Goal: Information Seeking & Learning: Understand process/instructions

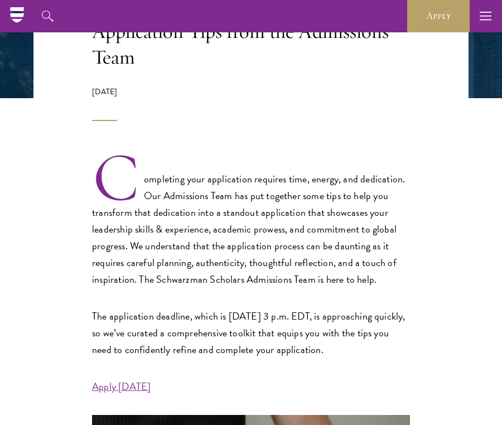
scroll to position [244, 0]
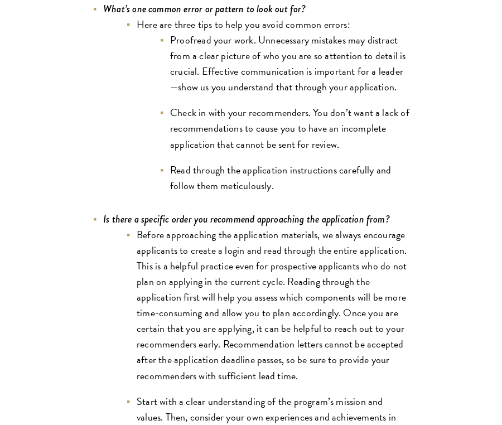
scroll to position [3472, 0]
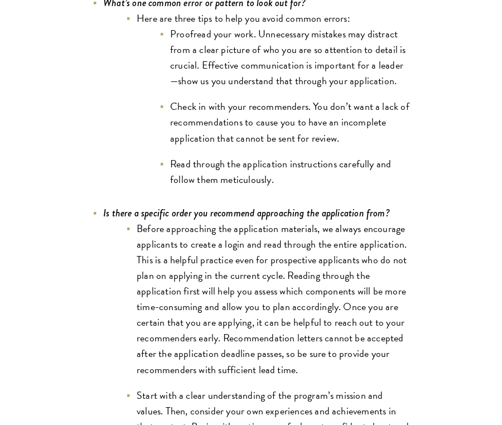
click at [156, 221] on li "Before approaching the application materials, we always encourage applicants to…" at bounding box center [267, 299] width 284 height 157
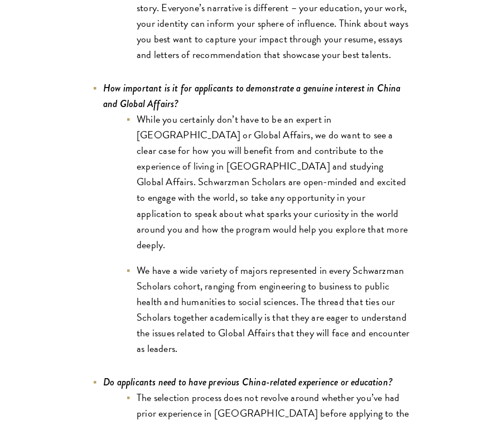
click at [156, 262] on li "We have a wide variety of majors represented in every Schwarzman Scholars cohor…" at bounding box center [267, 309] width 284 height 94
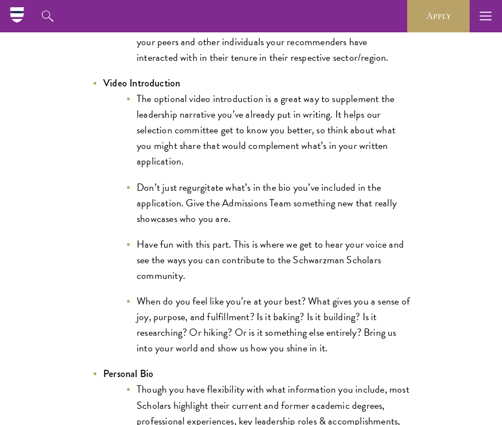
scroll to position [1755, 0]
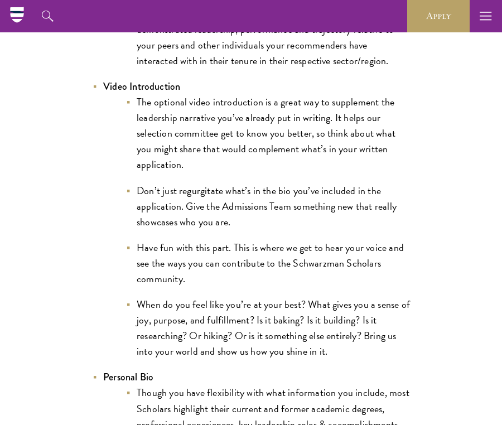
click at [231, 145] on li "The optional video introduction is a great way to supplement the leadership nar…" at bounding box center [267, 133] width 284 height 78
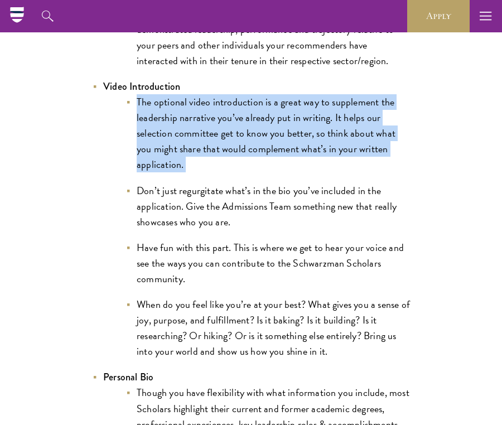
click at [240, 183] on li "Don’t just regurgitate what’s in the bio you’ve included in the application. Gi…" at bounding box center [267, 206] width 284 height 47
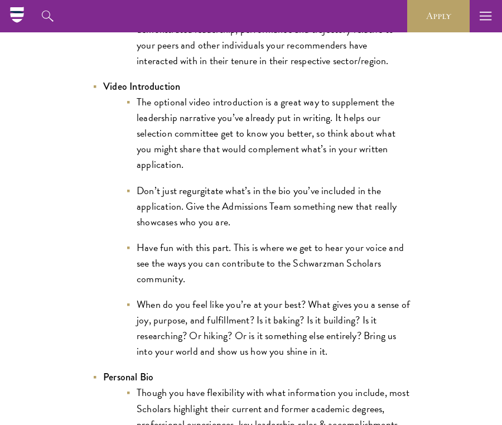
click at [240, 183] on li "Don’t just regurgitate what’s in the bio you’ve included in the application. Gi…" at bounding box center [267, 206] width 284 height 47
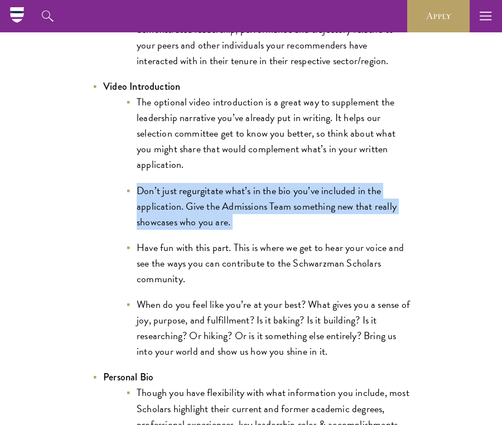
click at [234, 109] on li "The optional video introduction is a great way to supplement the leadership nar…" at bounding box center [267, 133] width 284 height 78
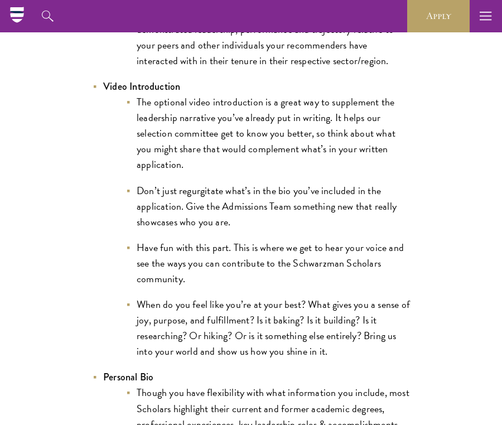
click at [234, 109] on li "The optional video introduction is a great way to supplement the leadership nar…" at bounding box center [267, 133] width 284 height 78
click at [236, 183] on li "Don’t just regurgitate what’s in the bio you’ve included in the application. Gi…" at bounding box center [267, 206] width 284 height 47
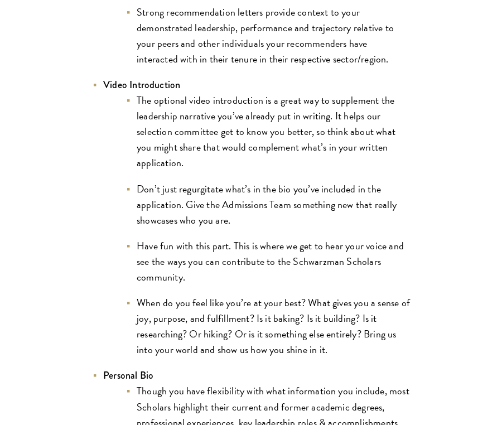
scroll to position [1715, 0]
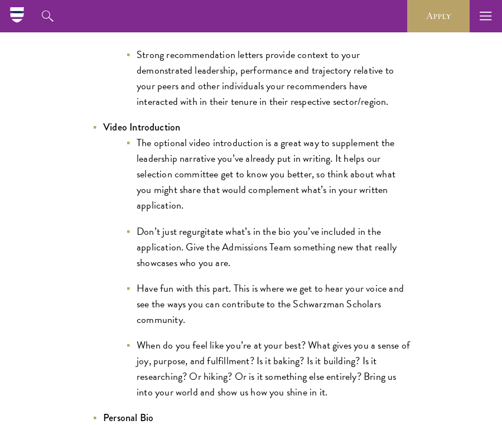
click at [236, 176] on li "The optional video introduction is a great way to supplement the leadership nar…" at bounding box center [267, 174] width 284 height 78
click at [245, 229] on li "Don’t just regurgitate what’s in the bio you’ve included in the application. Gi…" at bounding box center [267, 246] width 284 height 47
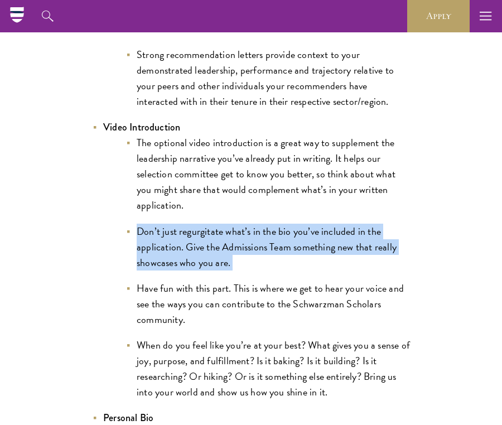
click at [262, 139] on li "The optional video introduction is a great way to supplement the leadership nar…" at bounding box center [267, 174] width 284 height 78
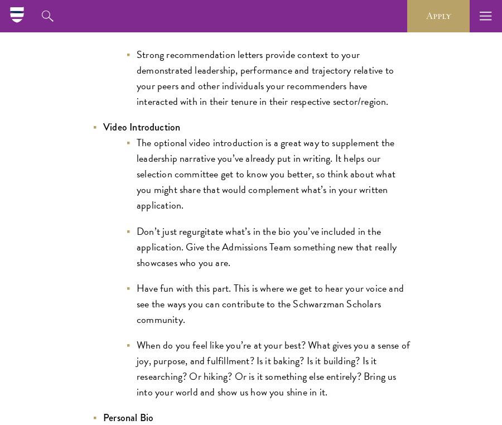
click at [262, 139] on li "The optional video introduction is a great way to supplement the leadership nar…" at bounding box center [267, 174] width 284 height 78
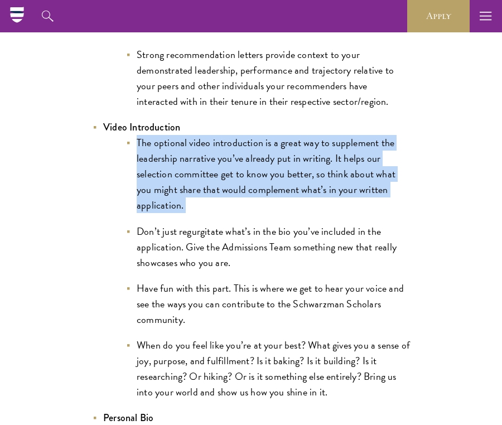
click at [266, 228] on li "Don’t just regurgitate what’s in the bio you’ve included in the application. Gi…" at bounding box center [267, 246] width 284 height 47
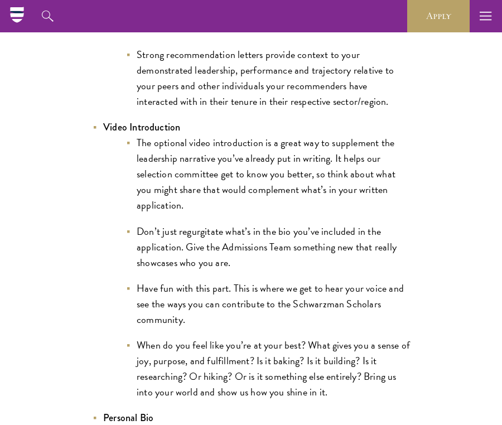
click at [266, 228] on li "Don’t just regurgitate what’s in the bio you’ve included in the application. Gi…" at bounding box center [267, 246] width 284 height 47
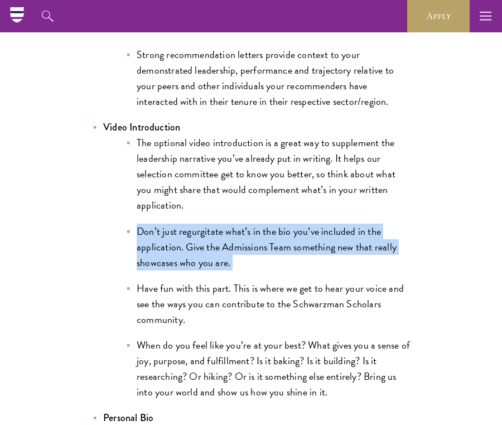
click at [275, 150] on li "The optional video introduction is a great way to supplement the leadership nar…" at bounding box center [267, 174] width 284 height 78
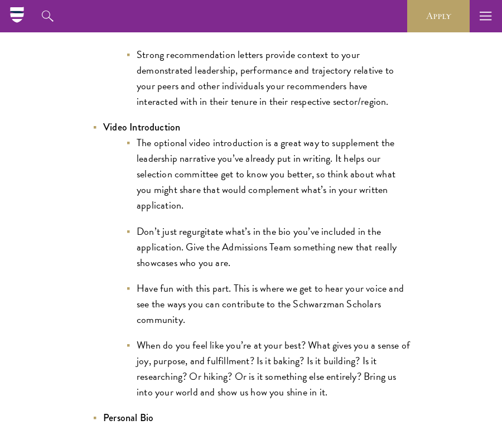
click at [275, 150] on li "The optional video introduction is a great way to supplement the leadership nar…" at bounding box center [267, 174] width 284 height 78
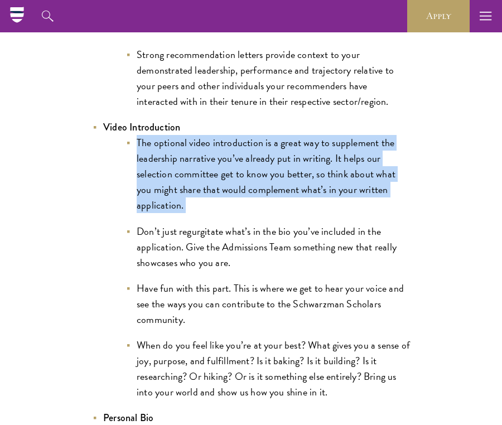
click at [275, 237] on li "Don’t just regurgitate what’s in the bio you’ve included in the application. Gi…" at bounding box center [267, 246] width 284 height 47
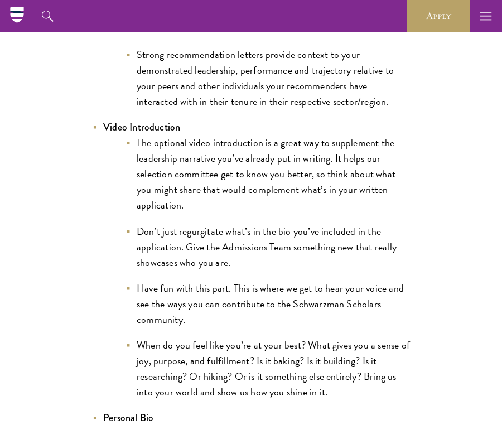
click at [275, 237] on li "Don’t just regurgitate what’s in the bio you’ve included in the application. Gi…" at bounding box center [267, 246] width 284 height 47
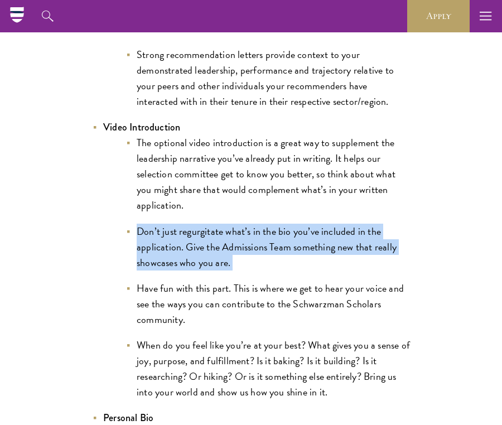
click at [281, 174] on li "The optional video introduction is a great way to supplement the leadership nar…" at bounding box center [267, 174] width 284 height 78
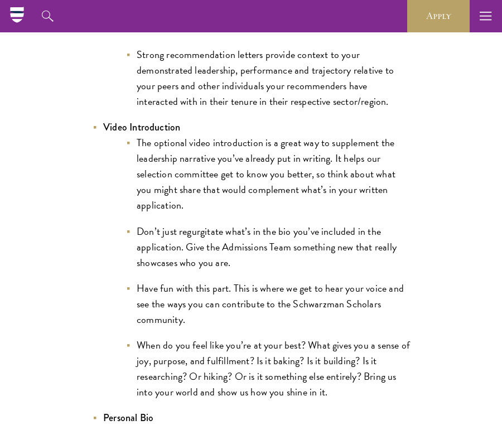
click at [281, 174] on li "The optional video introduction is a great way to supplement the leadership nar…" at bounding box center [267, 174] width 284 height 78
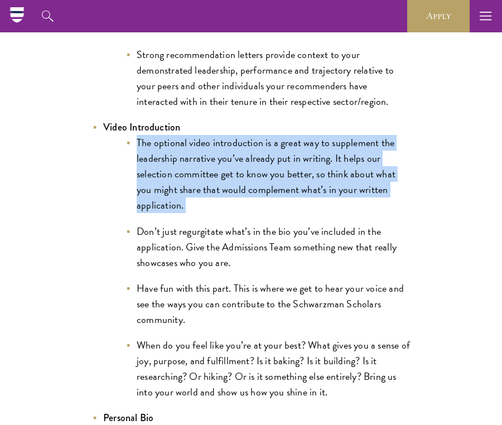
click at [281, 224] on li "Don’t just regurgitate what’s in the bio you’ve included in the application. Gi…" at bounding box center [267, 246] width 284 height 47
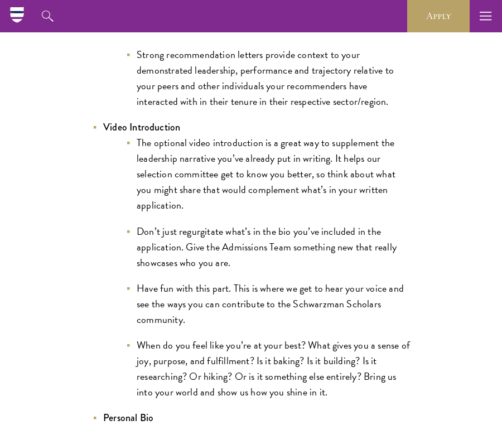
click at [281, 224] on li "Don’t just regurgitate what’s in the bio you’ve included in the application. Gi…" at bounding box center [267, 246] width 284 height 47
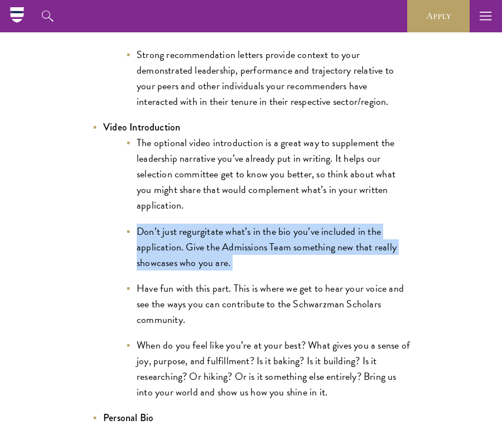
click at [283, 293] on li "Have fun with this part. This is where we get to hear your voice and see the wa…" at bounding box center [267, 303] width 284 height 47
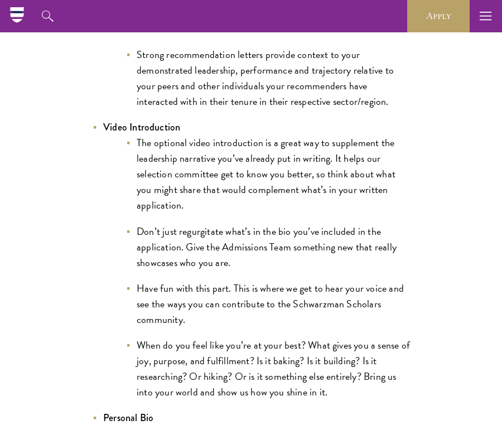
click at [283, 293] on li "Have fun with this part. This is where we get to hear your voice and see the wa…" at bounding box center [267, 303] width 284 height 47
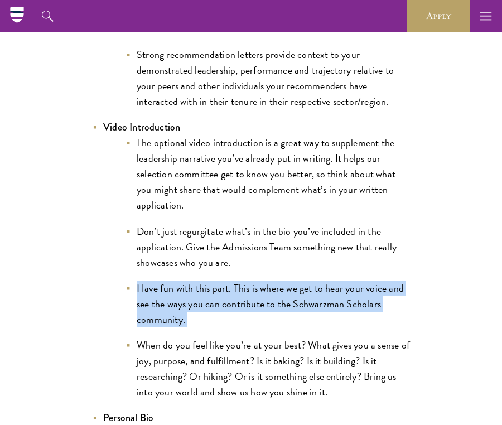
click at [290, 319] on ul "The optional video introduction is a great way to supplement the leadership nar…" at bounding box center [256, 267] width 306 height 265
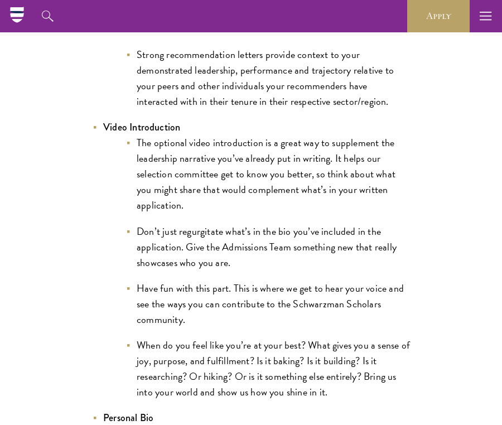
click at [290, 319] on ul "The optional video introduction is a great way to supplement the leadership nar…" at bounding box center [256, 267] width 306 height 265
click at [290, 353] on li "When do you feel like you’re at your best? What gives you a sense of joy, purpo…" at bounding box center [267, 368] width 284 height 62
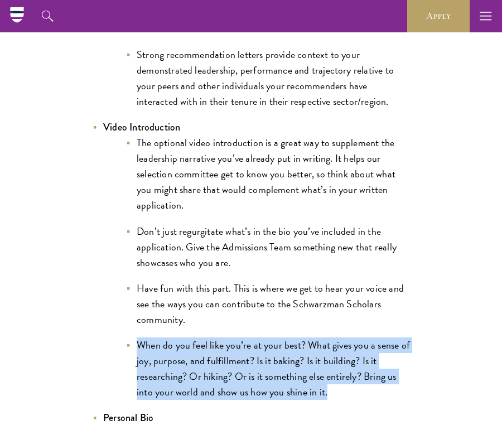
click at [299, 286] on li "Have fun with this part. This is where we get to hear your voice and see the wa…" at bounding box center [267, 303] width 284 height 47
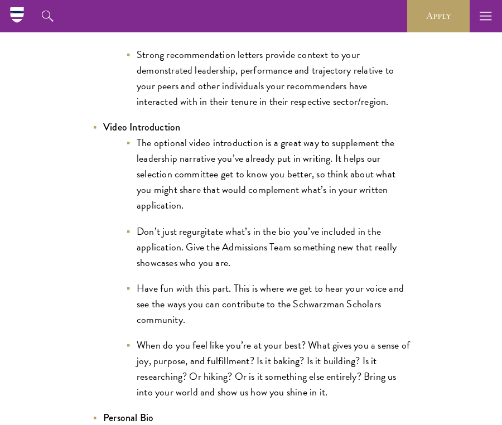
click at [299, 286] on li "Have fun with this part. This is where we get to hear your voice and see the wa…" at bounding box center [267, 303] width 284 height 47
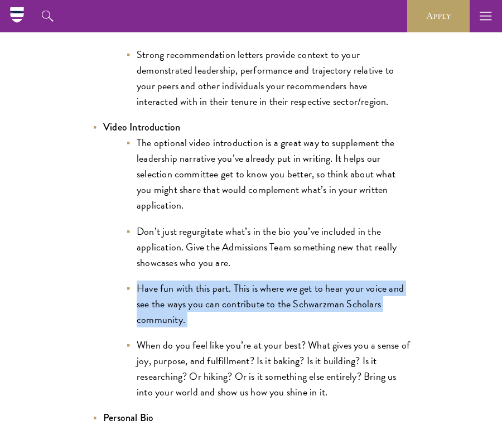
click at [301, 244] on li "Don’t just regurgitate what’s in the bio you’ve included in the application. Gi…" at bounding box center [267, 246] width 284 height 47
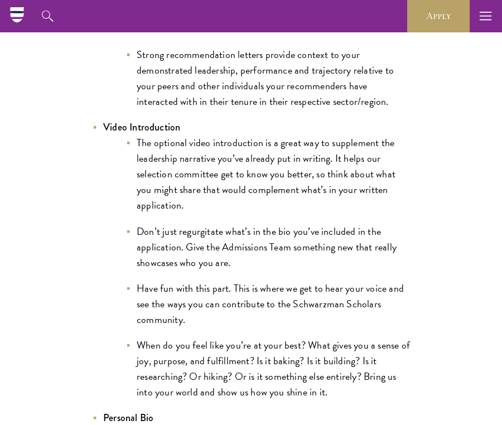
click at [301, 244] on li "Don’t just regurgitate what’s in the bio you’ve included in the application. Gi…" at bounding box center [267, 246] width 284 height 47
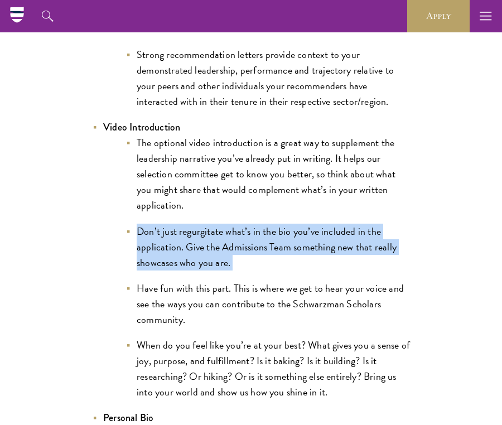
click at [291, 178] on li "The optional video introduction is a great way to supplement the leadership nar…" at bounding box center [267, 174] width 284 height 78
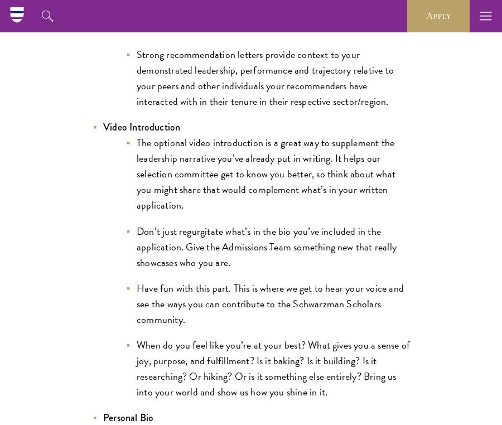
click at [291, 178] on li "The optional video introduction is a great way to supplement the leadership nar…" at bounding box center [267, 174] width 284 height 78
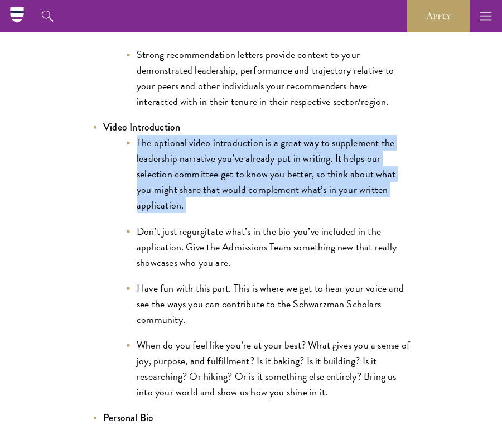
click at [289, 237] on li "Don’t just regurgitate what’s in the bio you’ve included in the application. Gi…" at bounding box center [267, 246] width 284 height 47
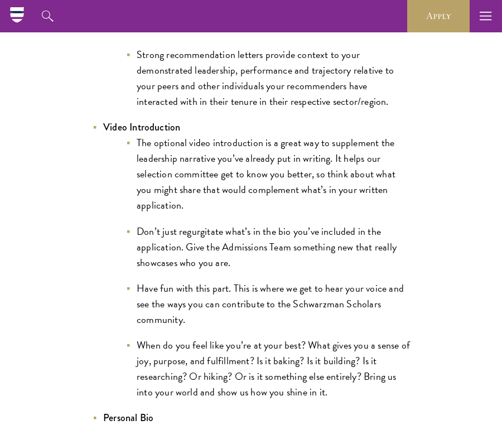
click at [289, 237] on li "Don’t just regurgitate what’s in the bio you’ve included in the application. Gi…" at bounding box center [267, 246] width 284 height 47
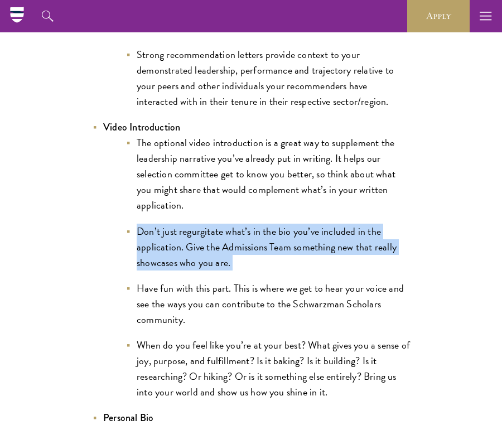
click at [291, 189] on li "The optional video introduction is a great way to supplement the leadership nar…" at bounding box center [267, 174] width 284 height 78
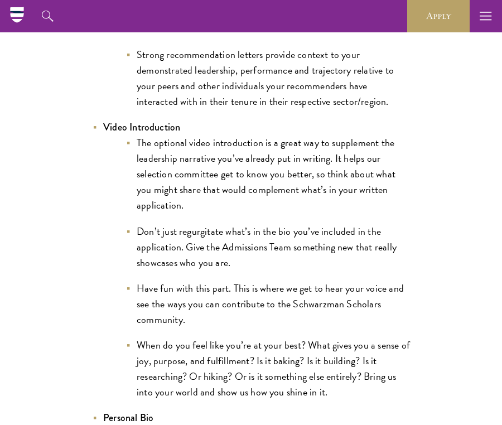
click at [291, 189] on li "The optional video introduction is a great way to supplement the leadership nar…" at bounding box center [267, 174] width 284 height 78
click at [293, 199] on ul "The optional video introduction is a great way to supplement the leadership nar…" at bounding box center [256, 267] width 306 height 265
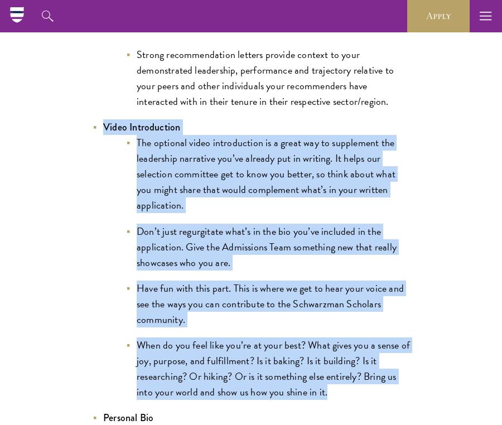
drag, startPoint x: 104, startPoint y: 110, endPoint x: 393, endPoint y: 358, distance: 380.6
click at [400, 376] on li "Video Introduction The optional video introduction is a great way to supplement…" at bounding box center [251, 259] width 318 height 280
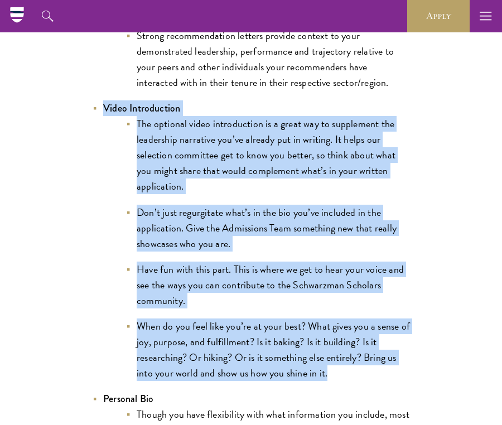
scroll to position [1742, 0]
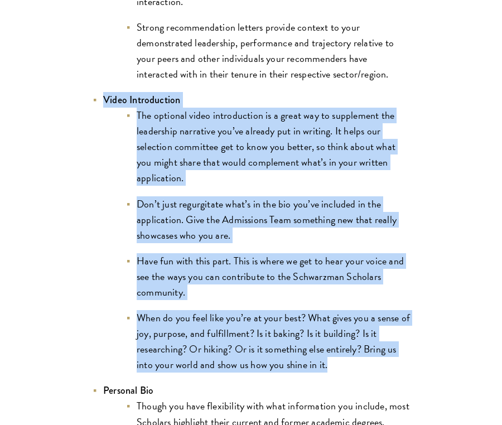
copy li "Video Introduction The optional video introduction is a great way to supplement…"
click at [330, 154] on li "The optional video introduction is a great way to supplement the leadership nar…" at bounding box center [267, 147] width 284 height 78
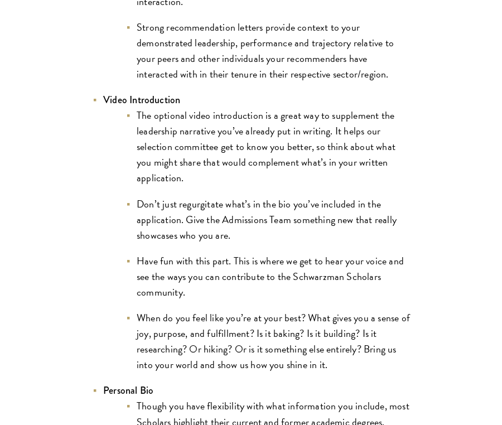
click at [330, 154] on li "The optional video introduction is a great way to supplement the leadership nar…" at bounding box center [267, 147] width 284 height 78
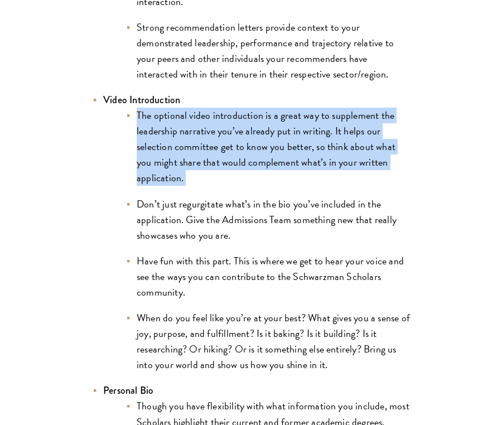
click at [324, 218] on li "Don’t just regurgitate what’s in the bio you’ve included in the application. Gi…" at bounding box center [267, 219] width 284 height 47
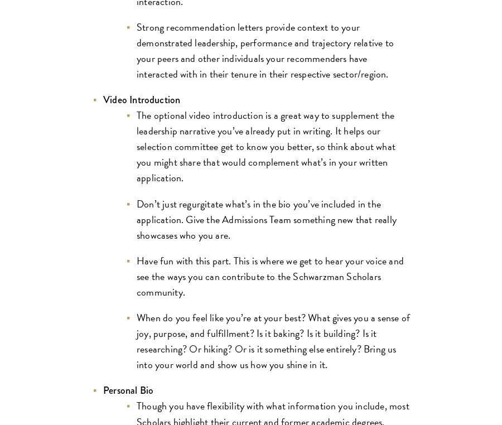
click at [324, 218] on li "Don’t just regurgitate what’s in the bio you’ve included in the application. Gi…" at bounding box center [267, 219] width 284 height 47
click at [324, 216] on li "Don’t just regurgitate what’s in the bio you’ve included in the application. Gi…" at bounding box center [267, 219] width 284 height 47
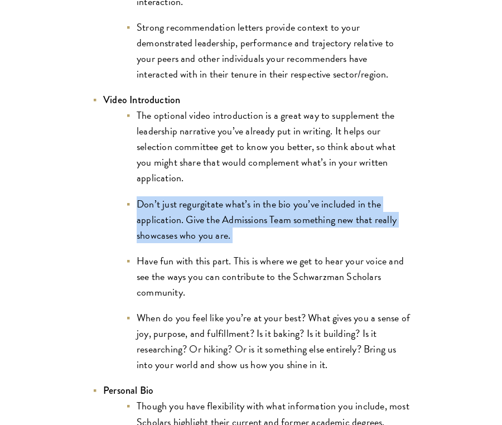
click at [333, 108] on li "The optional video introduction is a great way to supplement the leadership nar…" at bounding box center [267, 147] width 284 height 78
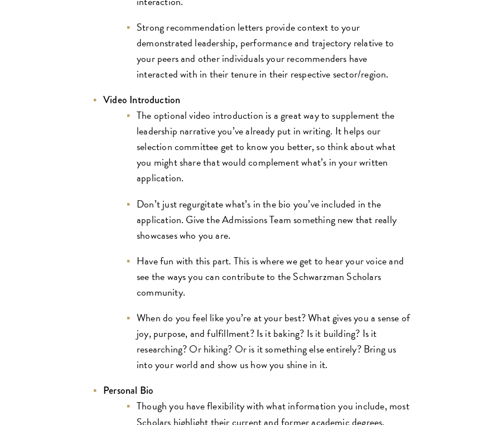
click at [333, 108] on li "The optional video introduction is a great way to supplement the leadership nar…" at bounding box center [267, 147] width 284 height 78
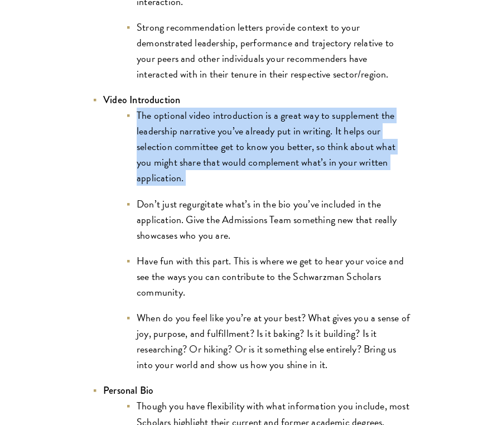
click at [333, 197] on li "Don’t just regurgitate what’s in the bio you’ve included in the application. Gi…" at bounding box center [267, 219] width 284 height 47
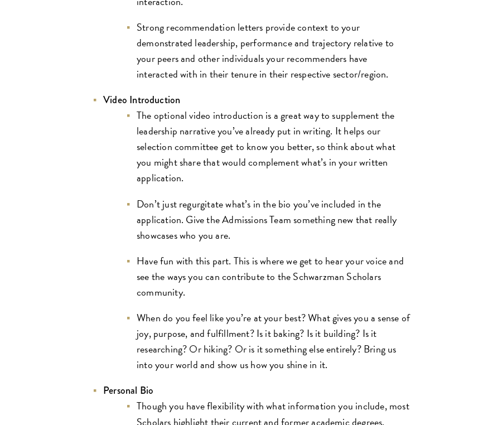
click at [333, 197] on li "Don’t just regurgitate what’s in the bio you’ve included in the application. Gi…" at bounding box center [267, 219] width 284 height 47
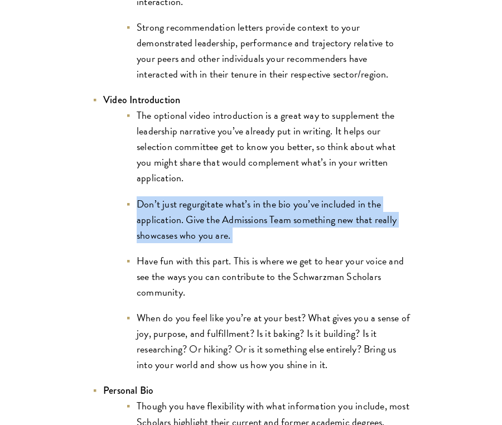
click at [344, 283] on li "Have fun with this part. This is where we get to hear your voice and see the wa…" at bounding box center [267, 276] width 284 height 47
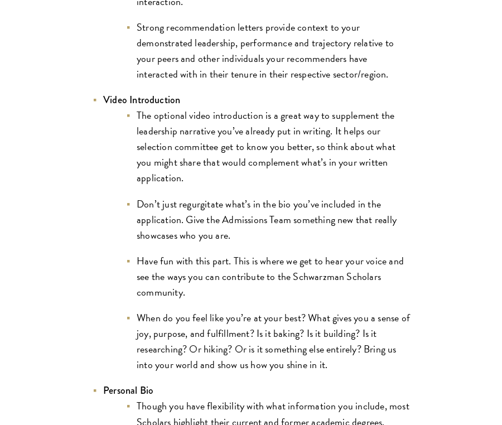
click at [344, 283] on li "Have fun with this part. This is where we get to hear your voice and see the wa…" at bounding box center [267, 276] width 284 height 47
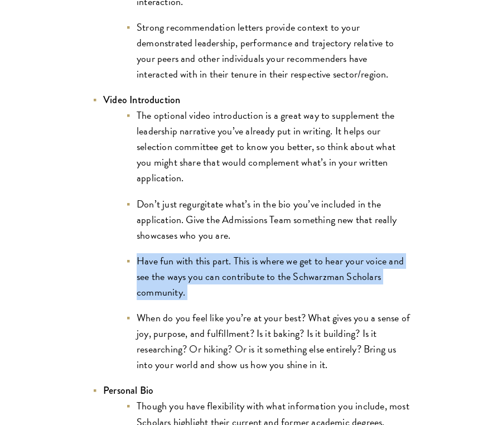
click at [357, 322] on li "When do you feel like you’re at your best? What gives you a sense of joy, purpo…" at bounding box center [267, 341] width 284 height 62
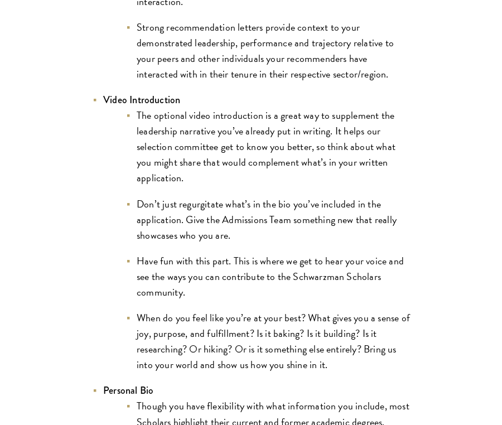
click at [357, 322] on li "When do you feel like you’re at your best? What gives you a sense of joy, purpo…" at bounding box center [267, 341] width 284 height 62
click at [376, 336] on li "When do you feel like you’re at your best? What gives you a sense of joy, purpo…" at bounding box center [267, 341] width 284 height 62
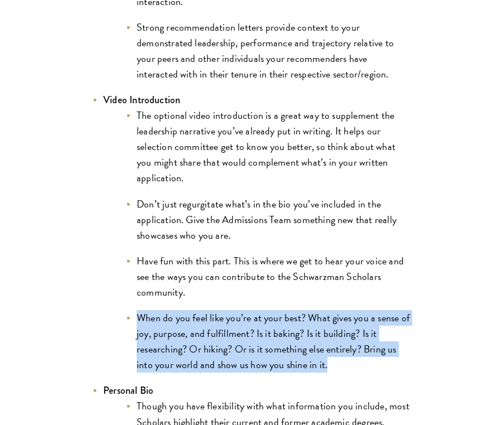
click at [376, 336] on li "When do you feel like you’re at your best? What gives you a sense of joy, purpo…" at bounding box center [267, 341] width 284 height 62
click at [357, 336] on li "When do you feel like you’re at your best? What gives you a sense of joy, purpo…" at bounding box center [267, 341] width 284 height 62
